Goal: Transaction & Acquisition: Purchase product/service

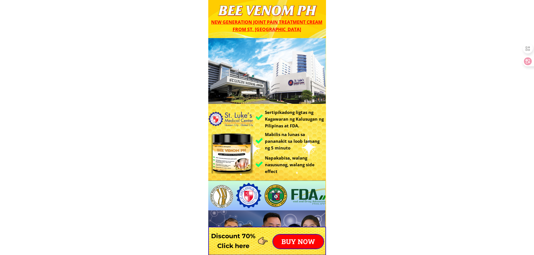
click at [296, 242] on p "BUY NOW" at bounding box center [298, 242] width 50 height 14
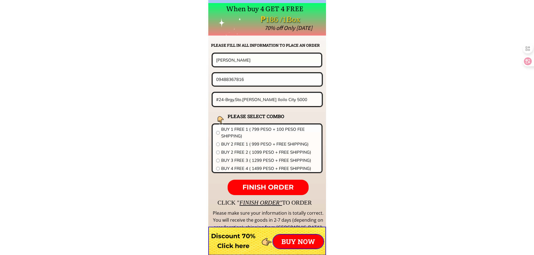
scroll to position [4399, 0]
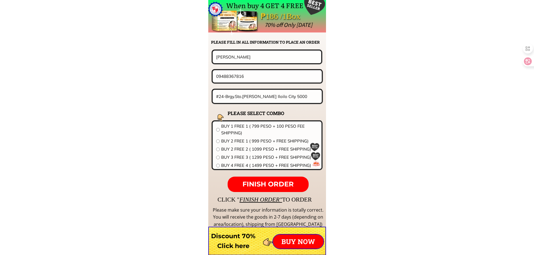
drag, startPoint x: 261, startPoint y: 62, endPoint x: 139, endPoint y: 57, distance: 122.9
paste input "[PERSON_NAME]"
type input "[PERSON_NAME]"
drag, startPoint x: 255, startPoint y: 74, endPoint x: 154, endPoint y: 69, distance: 100.8
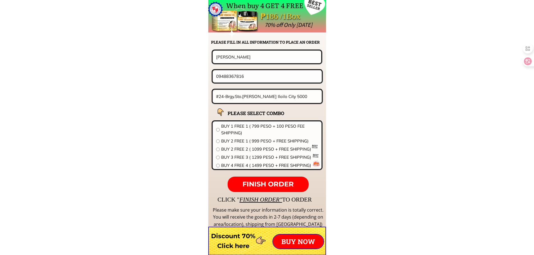
paste input "237298889"
type input "09237298889"
click at [247, 99] on input "#24-Brgy.Sto.[PERSON_NAME] Iloilo City 5000" at bounding box center [267, 96] width 105 height 13
paste input "096 [PERSON_NAME]. Brgy.[GEOGRAPHIC_DATA]"
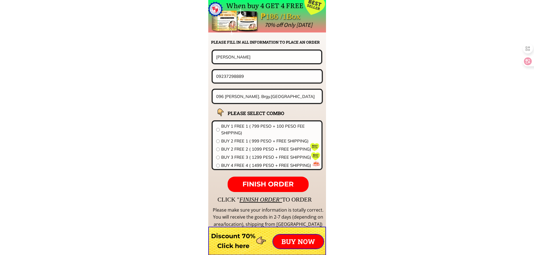
type input "096 [PERSON_NAME]. Brgy.[GEOGRAPHIC_DATA]"
click at [239, 138] on span "BUY 2 FREE 1 ( 999 PESO + FREE SHIPPING)" at bounding box center [269, 141] width 97 height 7
radio input "true"
click at [263, 182] on span "FINISH ORDER" at bounding box center [268, 184] width 51 height 8
click at [263, 182] on p "● ● ●" at bounding box center [268, 185] width 81 height 16
